Goal: Task Accomplishment & Management: Manage account settings

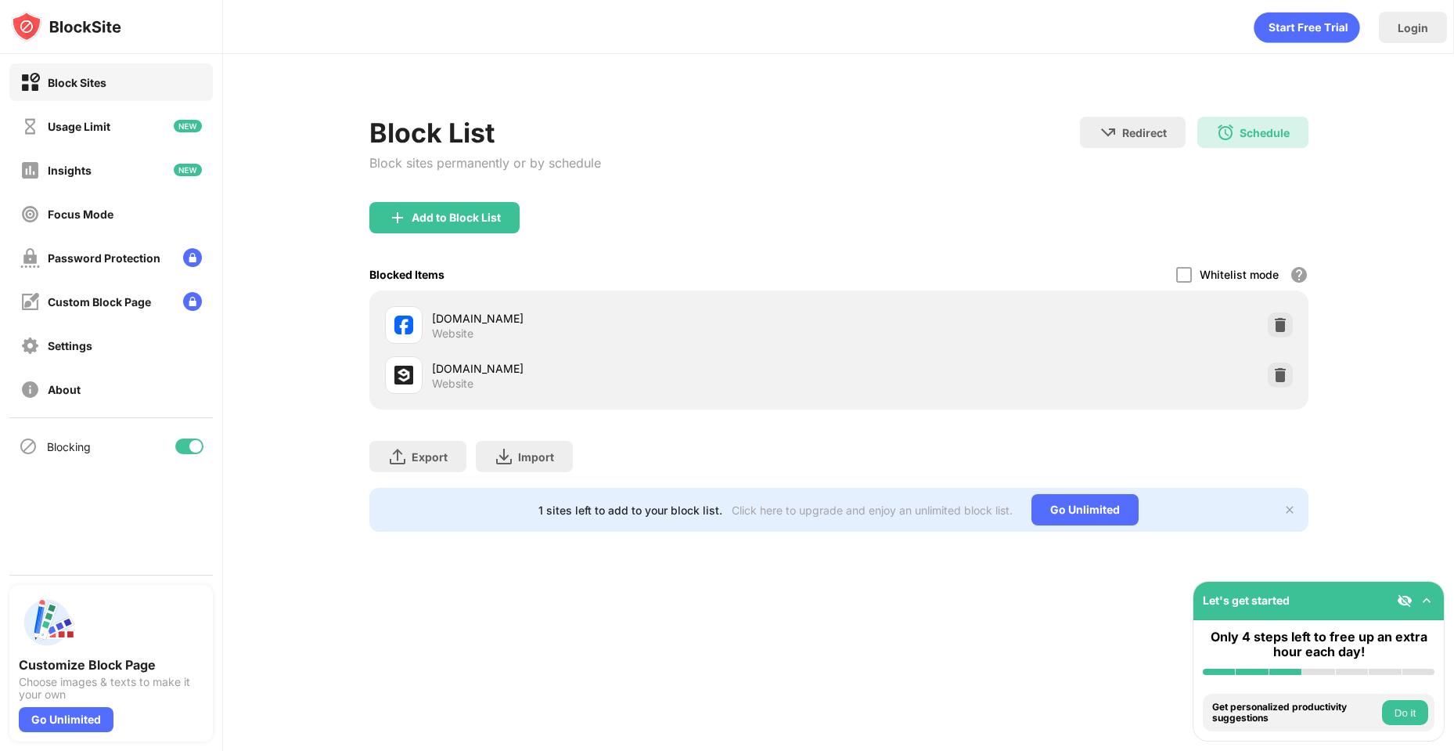
click at [1243, 138] on div "Schedule" at bounding box center [1265, 132] width 50 height 13
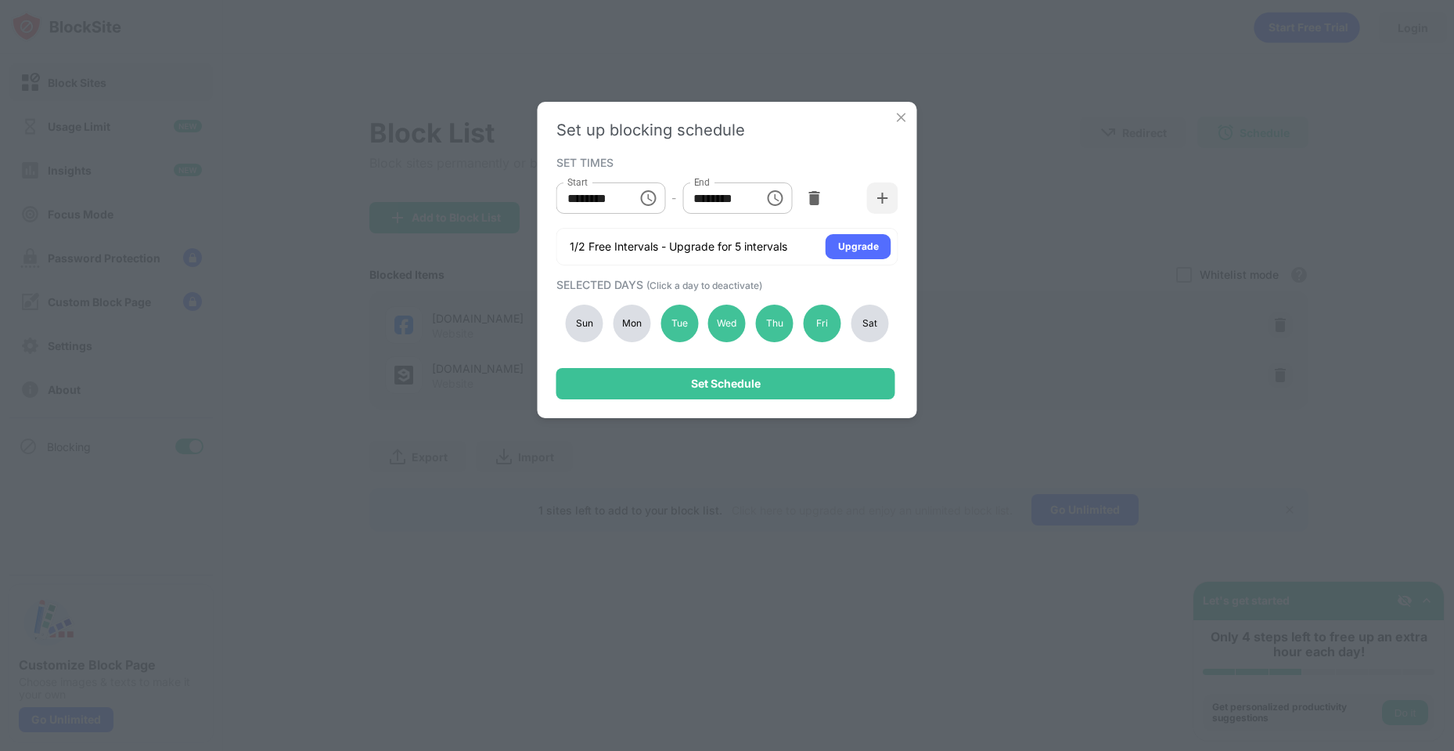
click at [632, 328] on div "Mon" at bounding box center [632, 323] width 38 height 38
click at [675, 322] on div "Tue" at bounding box center [680, 323] width 38 height 38
click at [689, 372] on div "Set Schedule" at bounding box center [725, 383] width 339 height 31
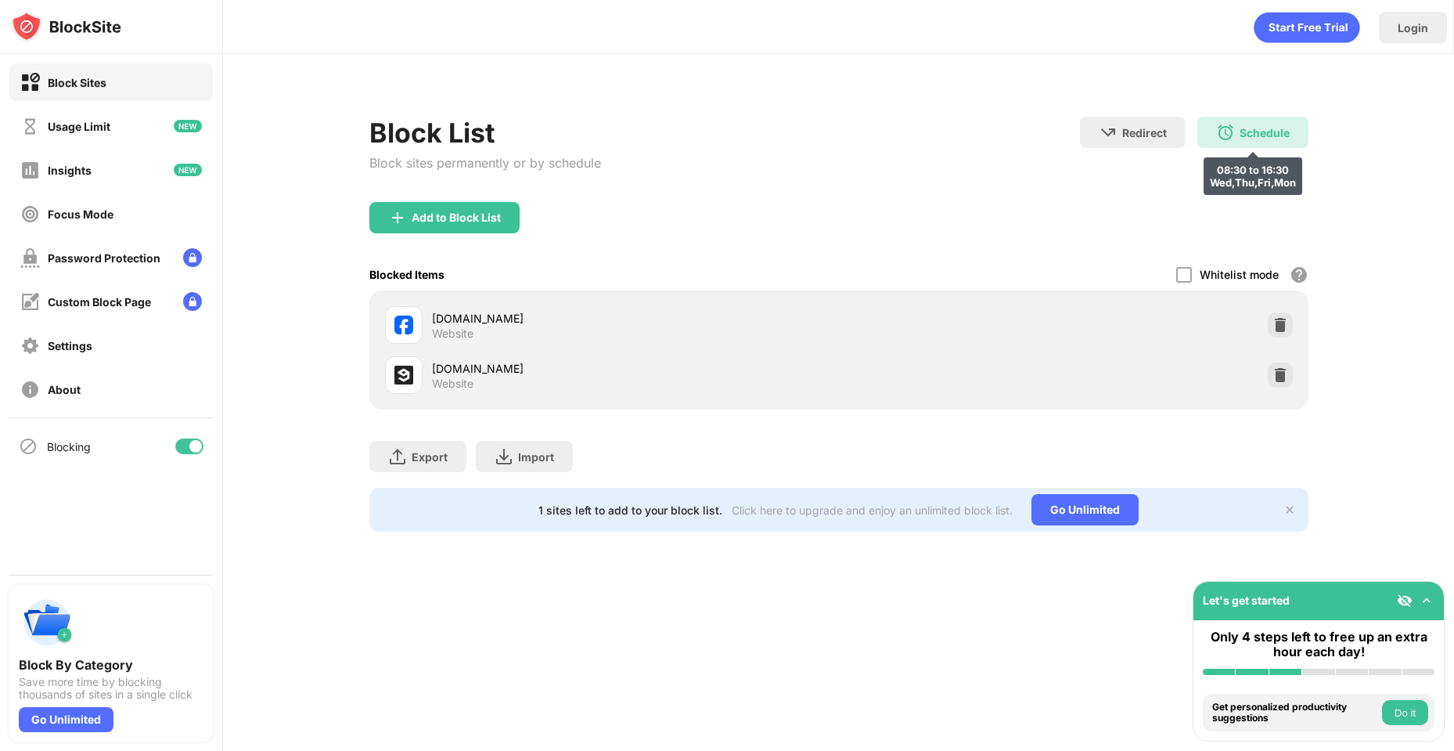
click at [1277, 128] on div "Schedule" at bounding box center [1265, 132] width 50 height 13
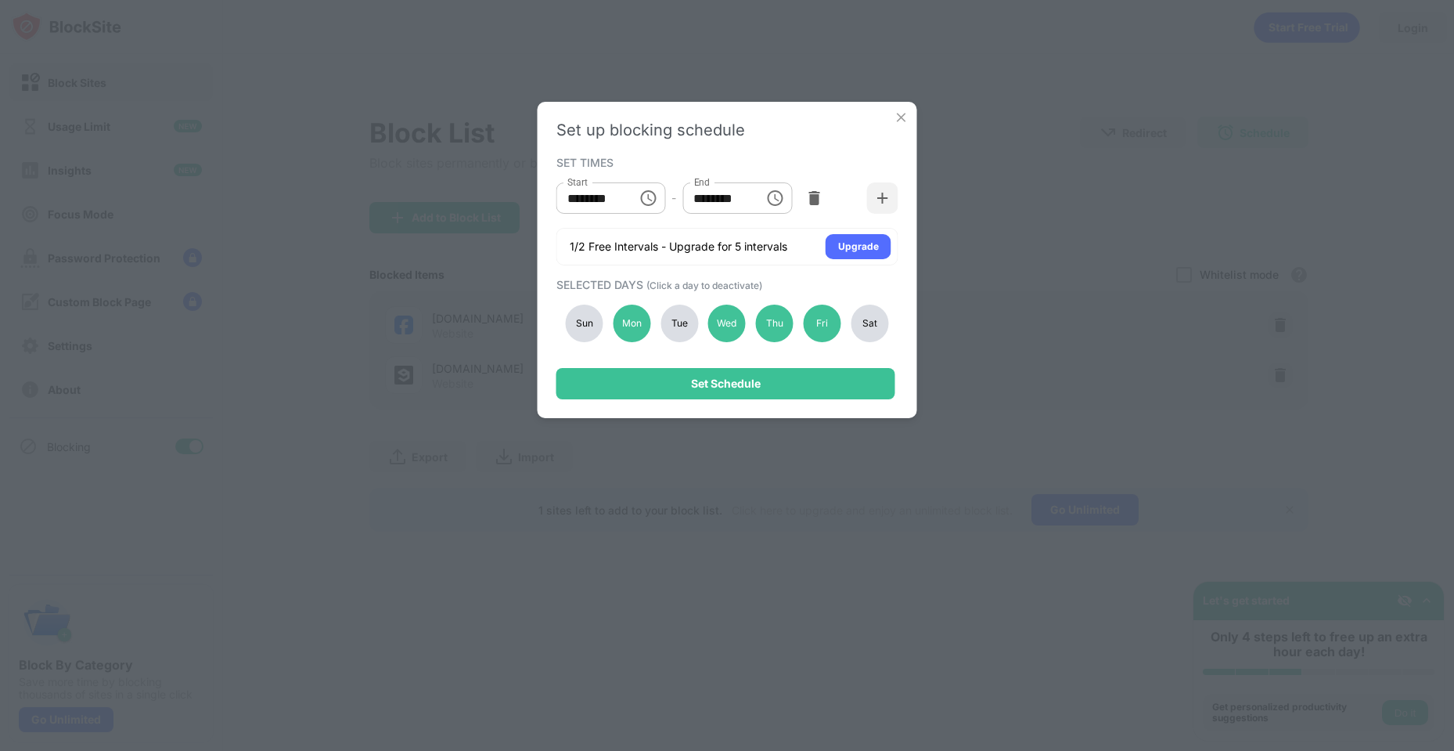
click at [681, 328] on div "Tue" at bounding box center [680, 323] width 38 height 38
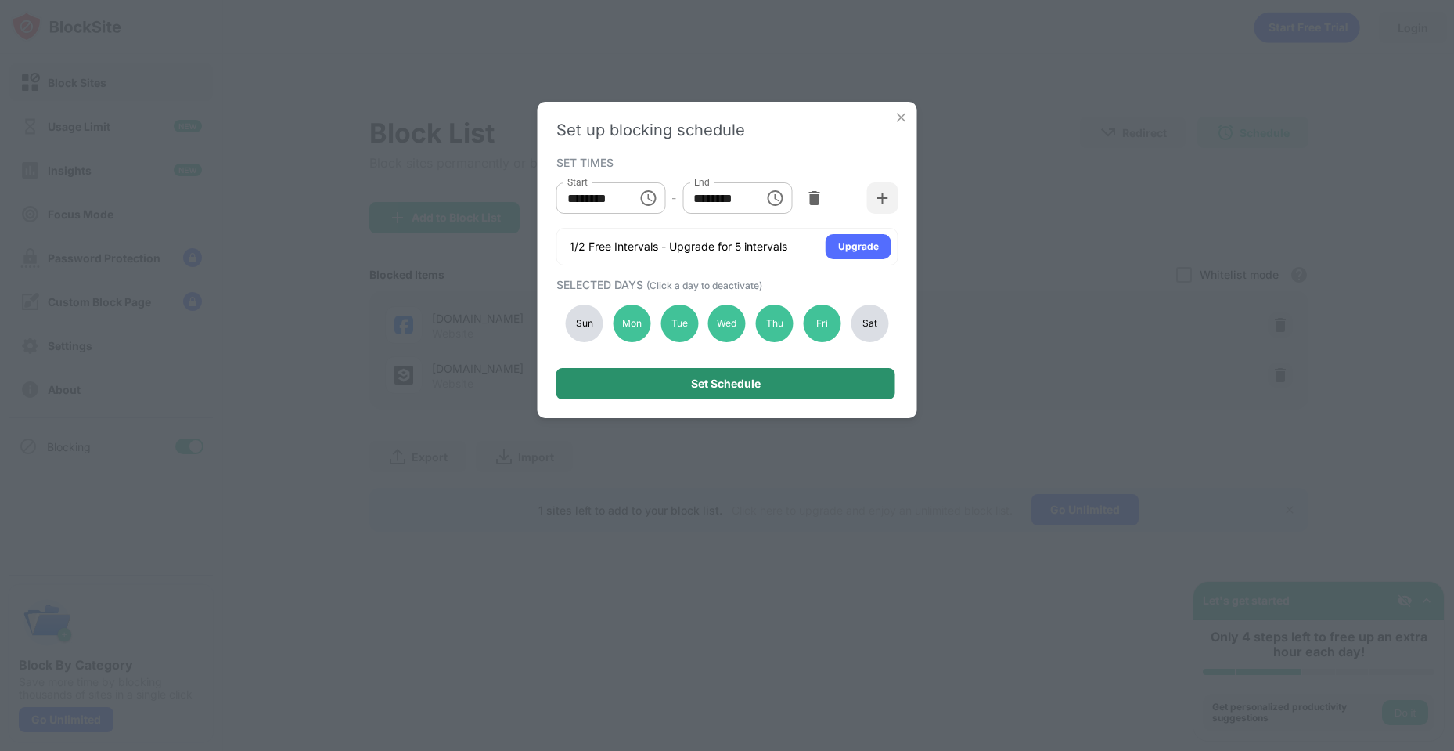
click at [732, 391] on div "Set Schedule" at bounding box center [725, 383] width 339 height 31
